Goal: Find specific page/section: Find specific page/section

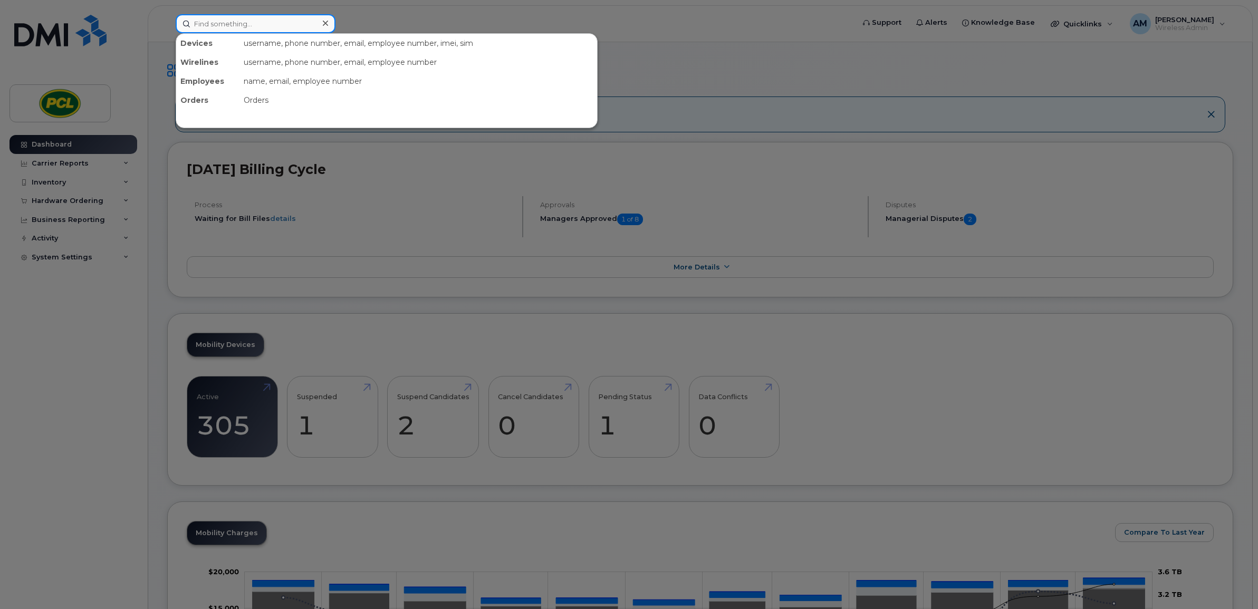
click at [246, 29] on input at bounding box center [256, 23] width 160 height 19
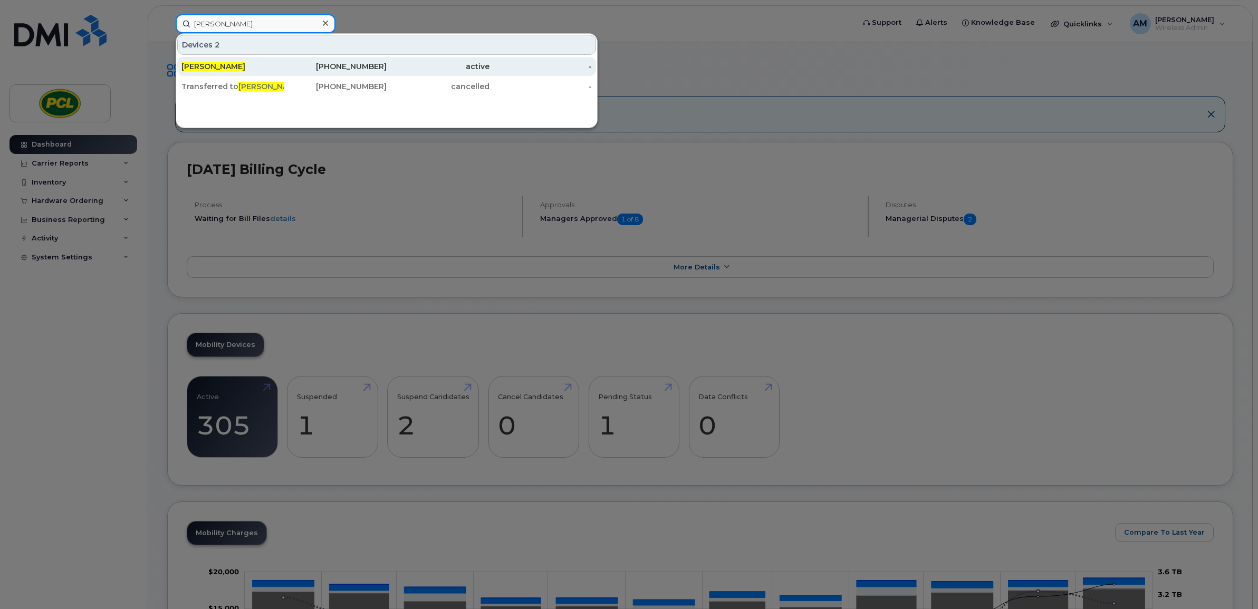
type input "[PERSON_NAME]"
click at [257, 70] on div "[PERSON_NAME]" at bounding box center [232, 66] width 103 height 11
